Goal: Complete application form

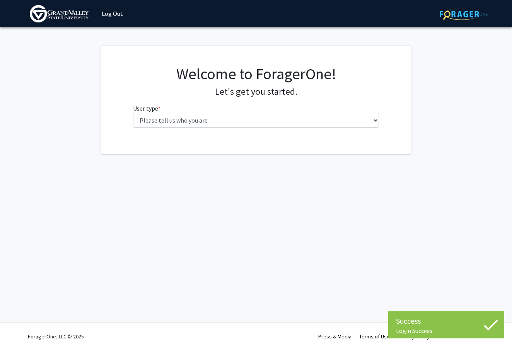
click at [208, 129] on div "Welcome to ForagerOne! Let's get you started. User type * required Please tell …" at bounding box center [256, 99] width 258 height 69
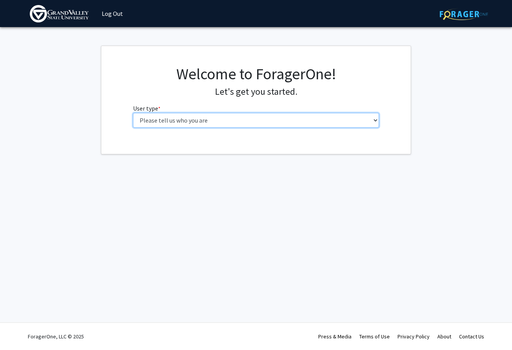
select select "1: undergrad"
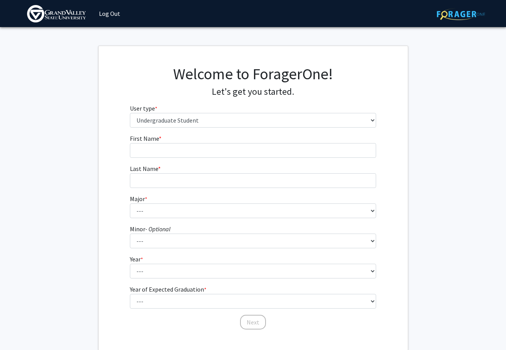
click at [462, 11] on img at bounding box center [461, 14] width 48 height 12
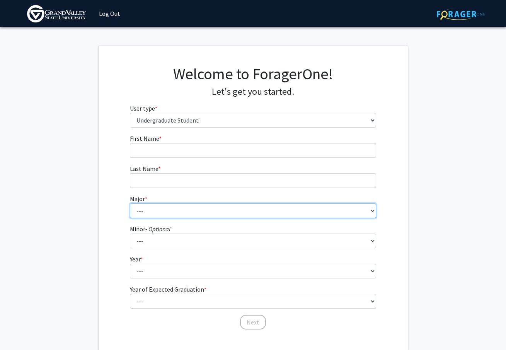
select select "3: 1878"
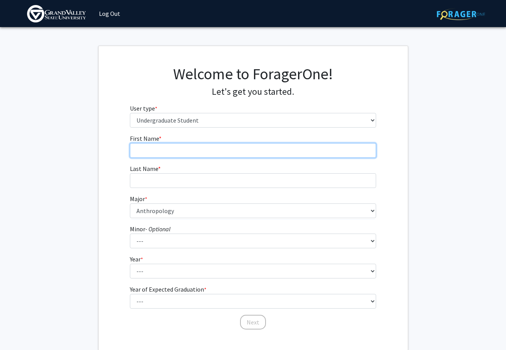
click at [234, 152] on input "First Name * required" at bounding box center [253, 150] width 246 height 15
type input "[PERSON_NAME]"
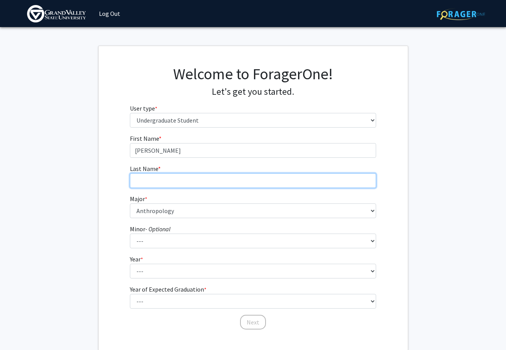
click at [226, 187] on input "Last Name * required" at bounding box center [253, 180] width 246 height 15
type input "MayoMoyle"
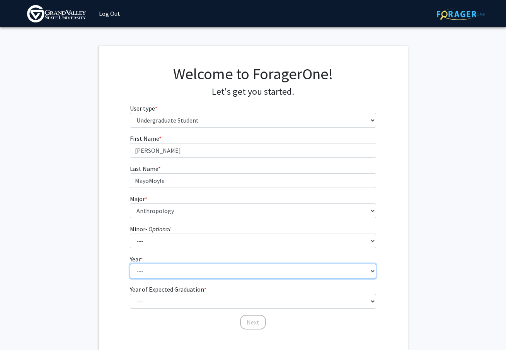
select select "1: first-year"
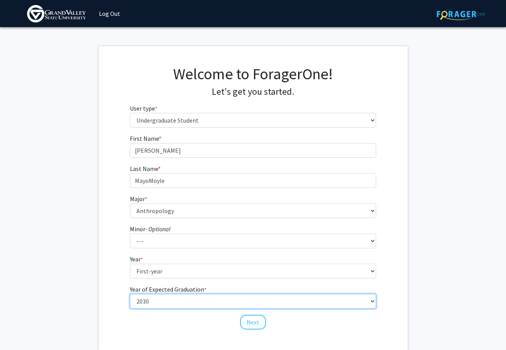
select select "5: 2029"
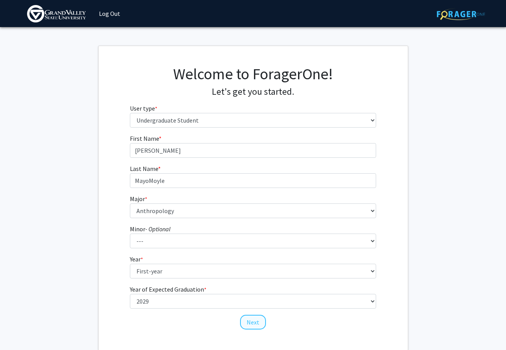
click at [254, 320] on button "Next" at bounding box center [253, 322] width 26 height 15
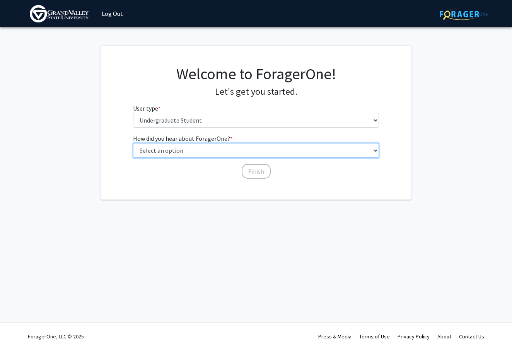
select select "5: other"
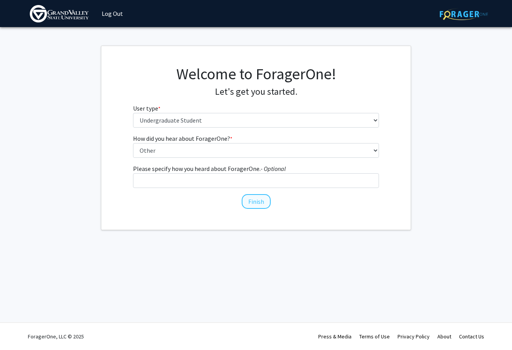
click at [254, 205] on button "Finish" at bounding box center [256, 201] width 29 height 15
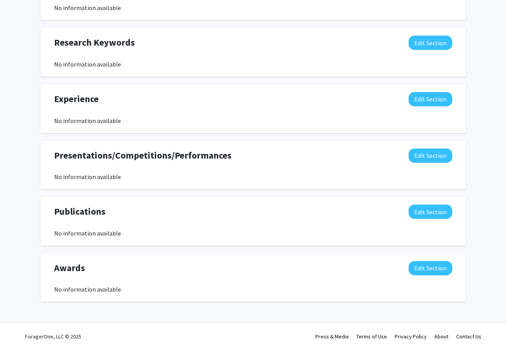
scroll to position [376, 0]
